Goal: Find specific page/section: Find specific page/section

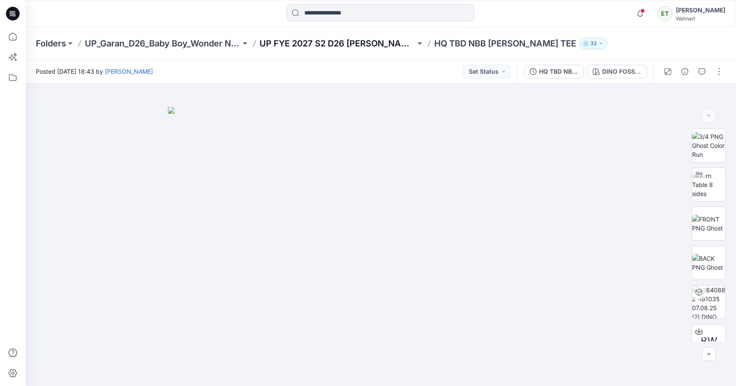
click at [363, 47] on p "UP FYE 2027 S2 D26 [PERSON_NAME]" at bounding box center [337, 43] width 156 height 12
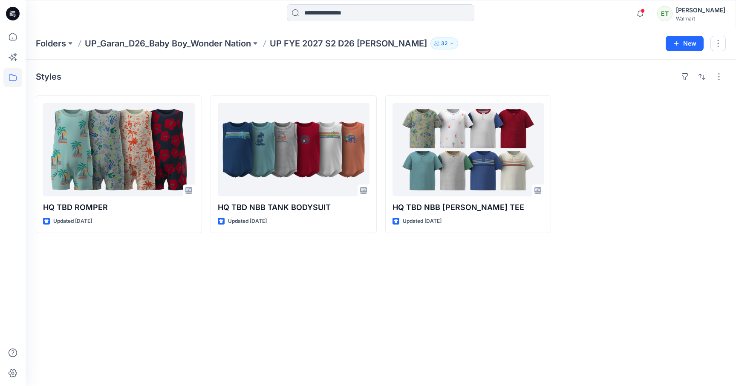
click at [625, 190] on div at bounding box center [642, 164] width 166 height 138
click at [670, 248] on div "Styles HQ TBD ROMPER Updated [DATE] HQ TBD NBB TANK BODYSUIT Updated [DATE] HQ …" at bounding box center [381, 223] width 710 height 326
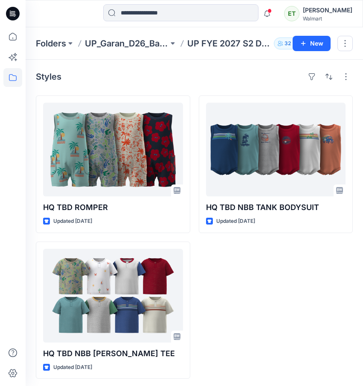
click at [305, 285] on div "HQ TBD NBB TANK BODYSUIT Updated [DATE]" at bounding box center [276, 236] width 154 height 283
click at [164, 66] on div "Styles HQ TBD ROMPER Updated [DATE] HQ TBD NBB [PERSON_NAME] TEE Updated [DATE]…" at bounding box center [194, 224] width 337 height 329
click at [53, 26] on div "Notifications [PERSON_NAME] has updated TBDHQ_TG RUFFLE TANK with TBDHQ_TG RUFF…" at bounding box center [194, 13] width 337 height 27
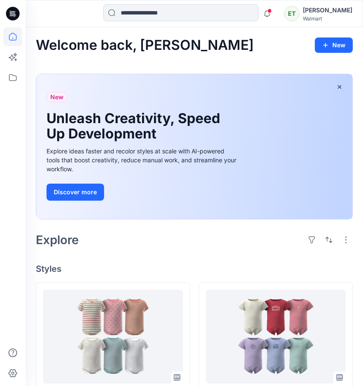
click at [205, 51] on div "Welcome back, [PERSON_NAME]" at bounding box center [194, 45] width 317 height 16
click at [6, 81] on icon at bounding box center [12, 77] width 19 height 19
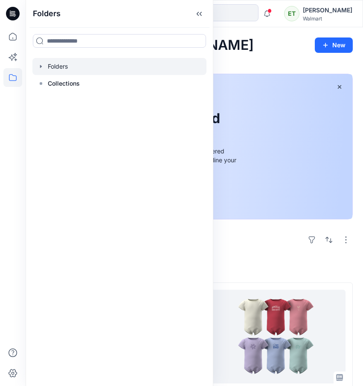
click at [59, 66] on div at bounding box center [119, 66] width 174 height 17
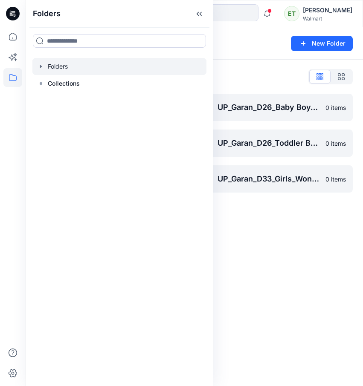
click at [260, 232] on div "Folders New Folder Folders List UP_Garan [PERSON_NAME] 0 items UP_Garan_D26_Bab…" at bounding box center [194, 206] width 337 height 359
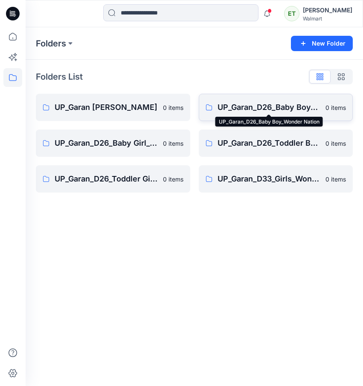
click at [234, 104] on p "UP_Garan_D26_Baby Boy_Wonder Nation" at bounding box center [268, 107] width 103 height 12
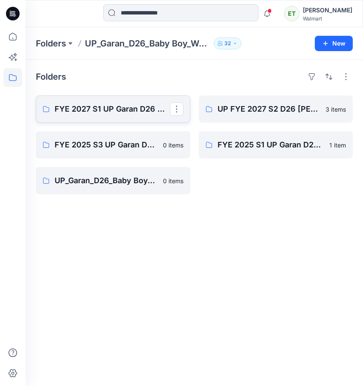
click at [91, 112] on p "FYE 2027 S1 UP Garan D26 Baby Boy" at bounding box center [112, 109] width 115 height 12
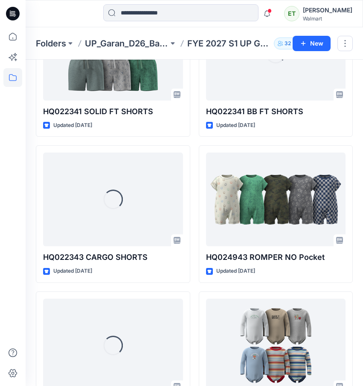
scroll to position [1120, 0]
